Goal: Task Accomplishment & Management: Use online tool/utility

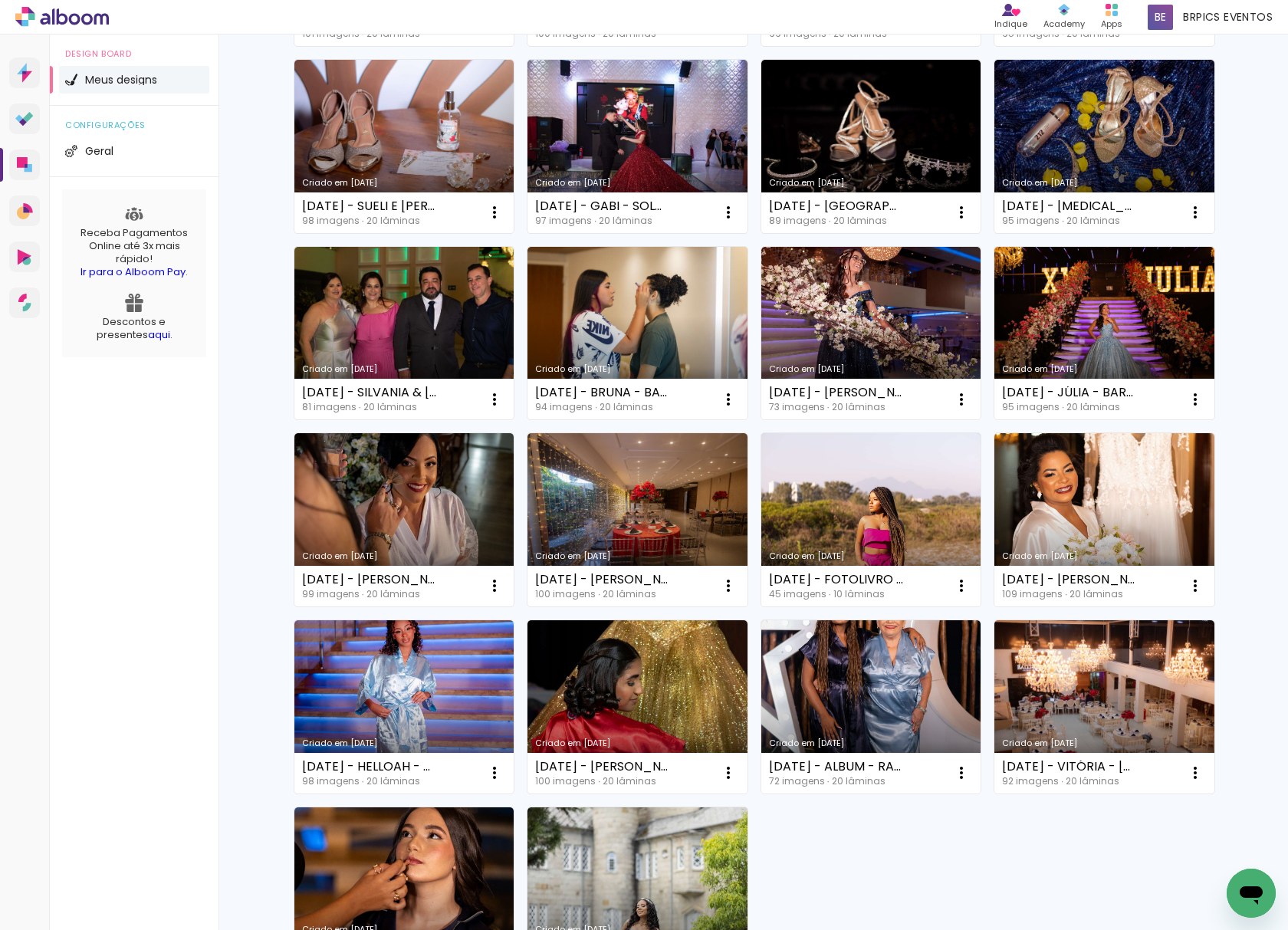
scroll to position [511, 0]
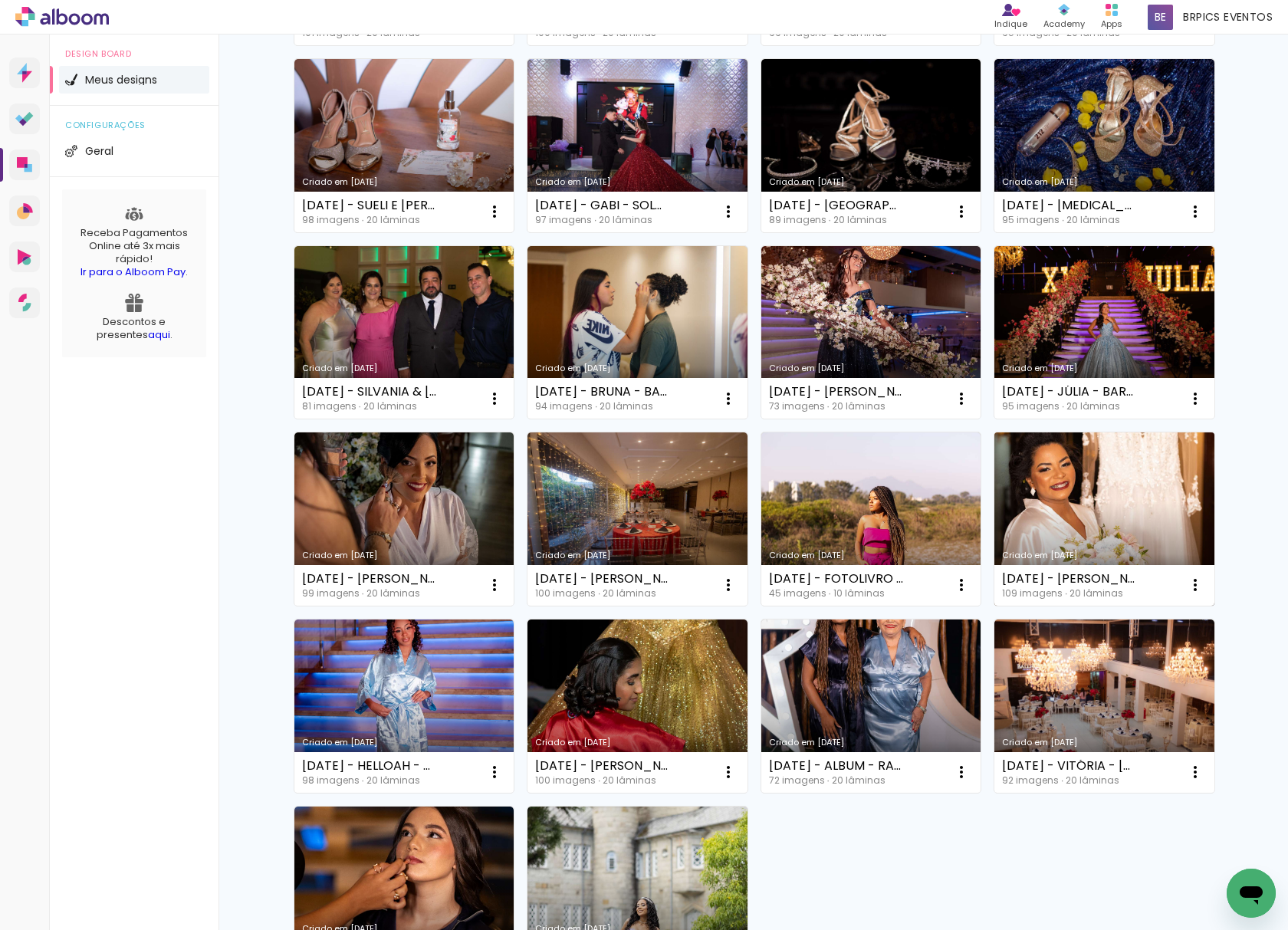
click at [1091, 522] on link "Criado em [DATE]" at bounding box center [1104, 519] width 220 height 174
